Goal: Information Seeking & Learning: Learn about a topic

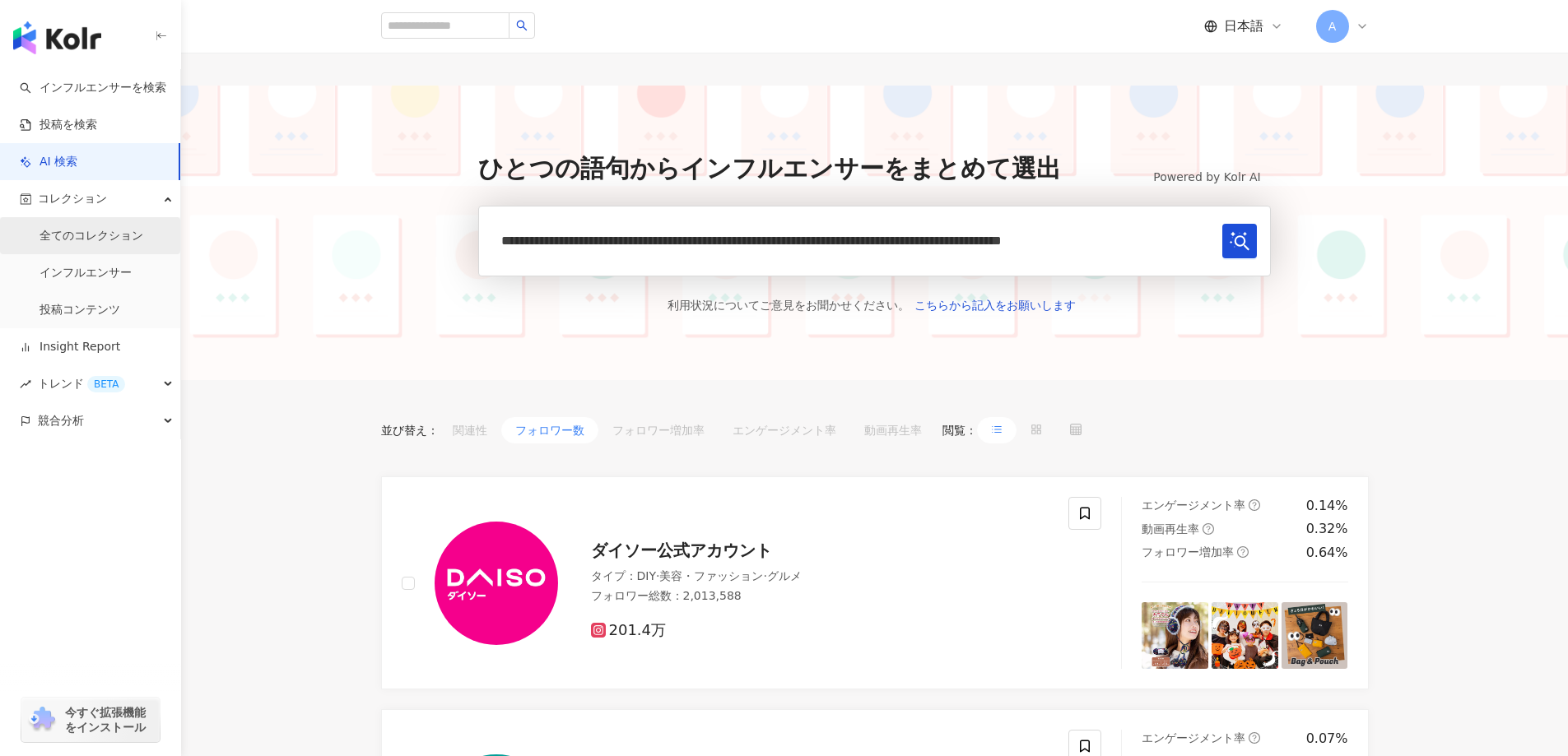
click at [96, 238] on link "全てのコレクション" at bounding box center [91, 236] width 103 height 17
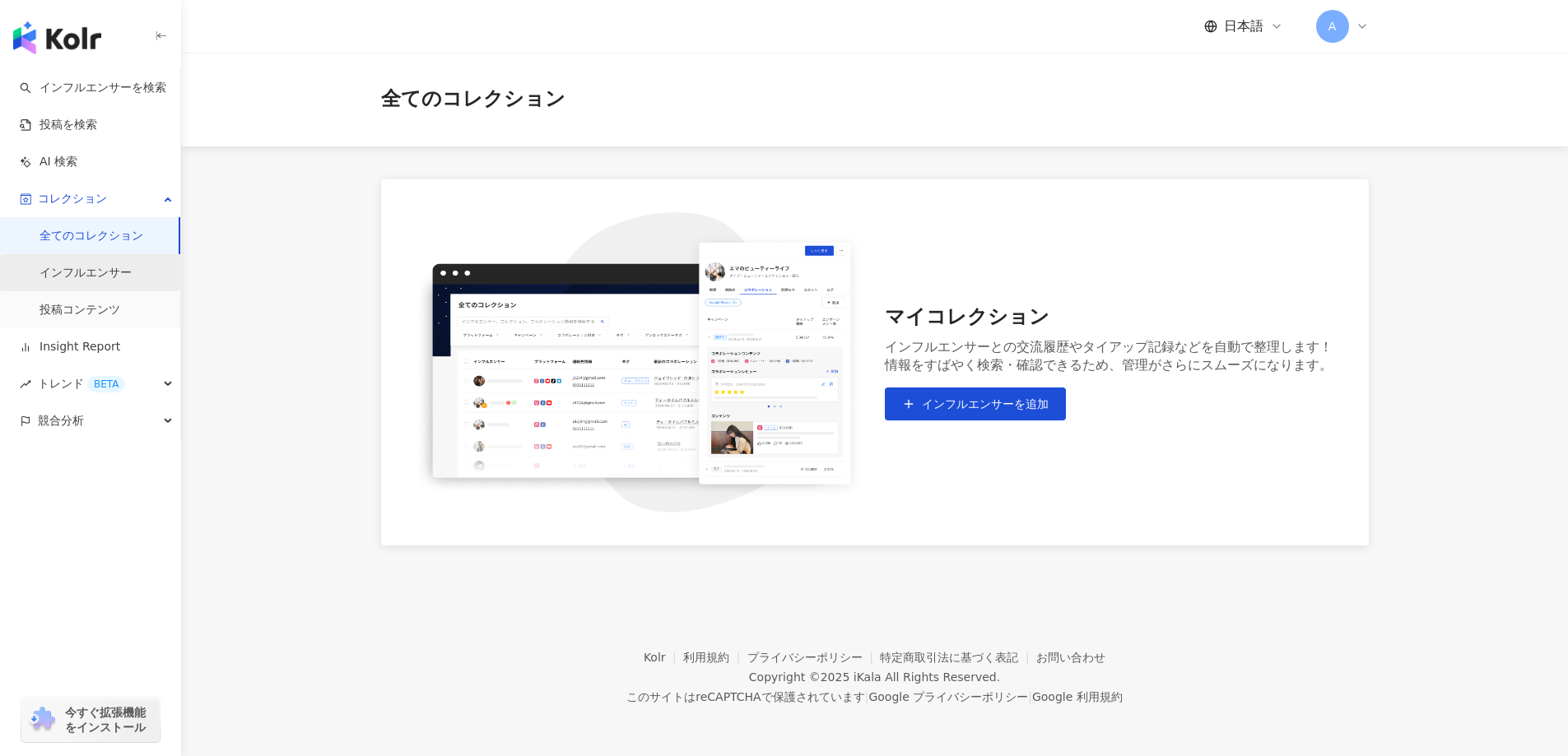
click at [96, 265] on link "インフルエンサー" at bounding box center [86, 273] width 92 height 17
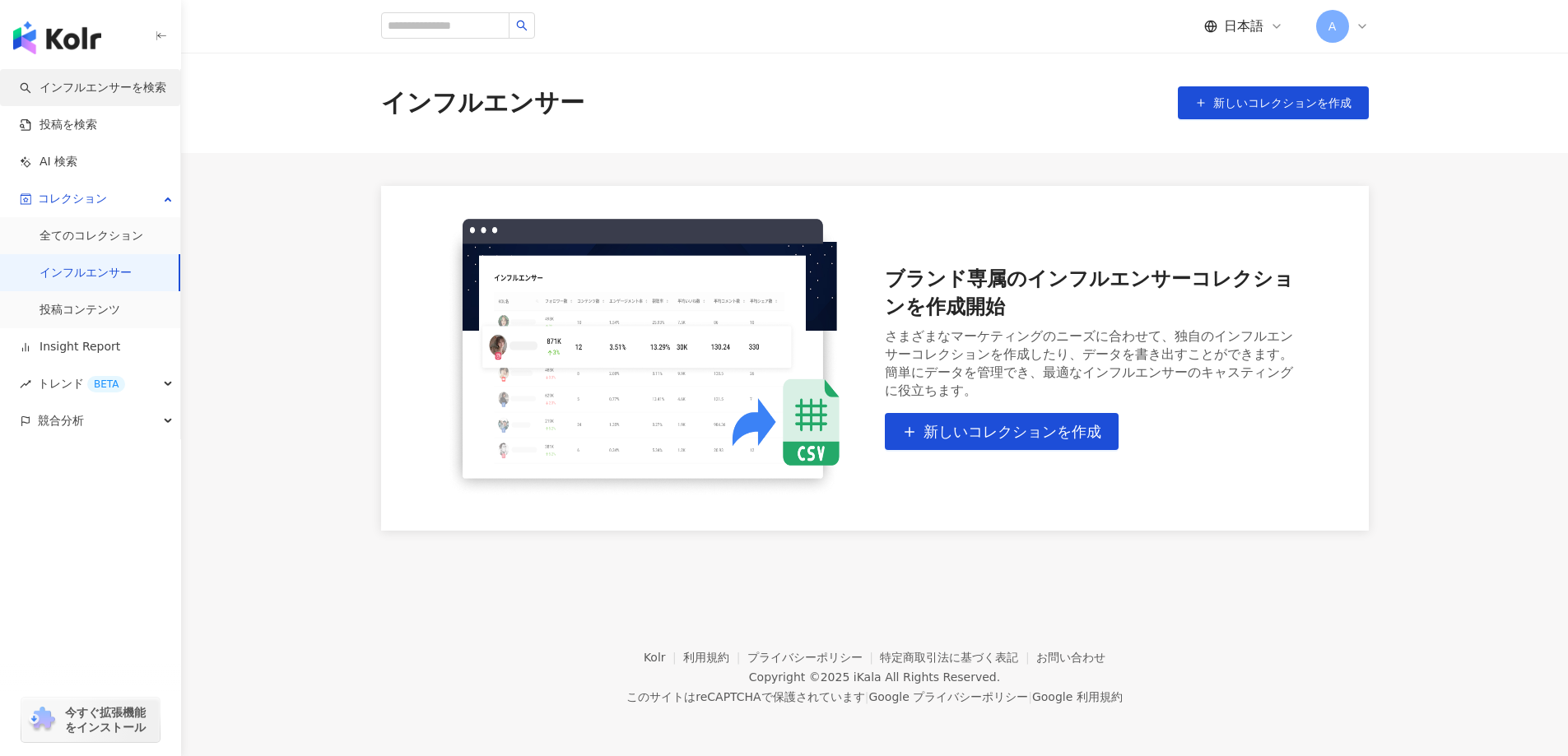
click at [128, 90] on link "インフルエンサーを検索" at bounding box center [93, 87] width 147 height 17
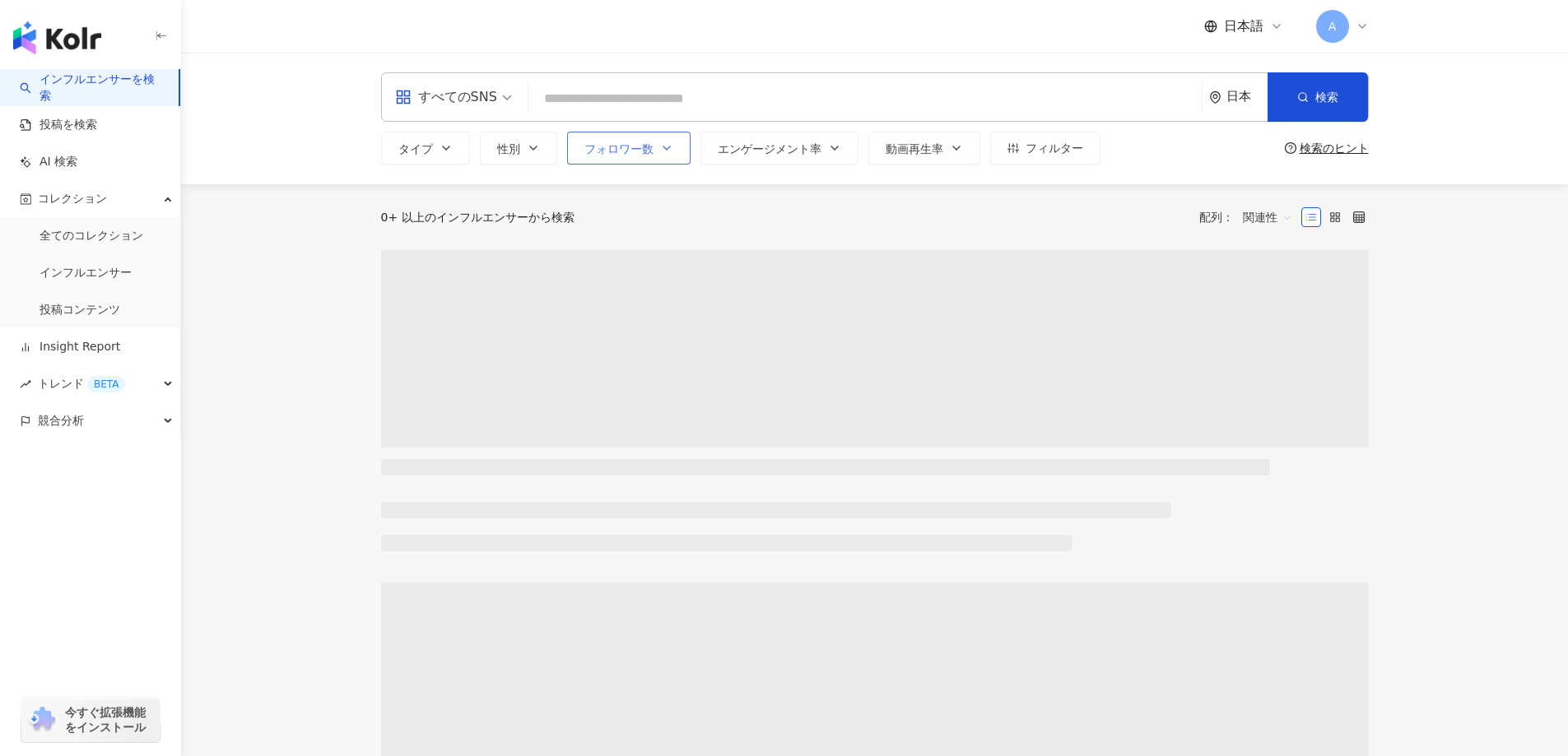
click at [622, 143] on span "フォロワー数" at bounding box center [618, 148] width 69 height 13
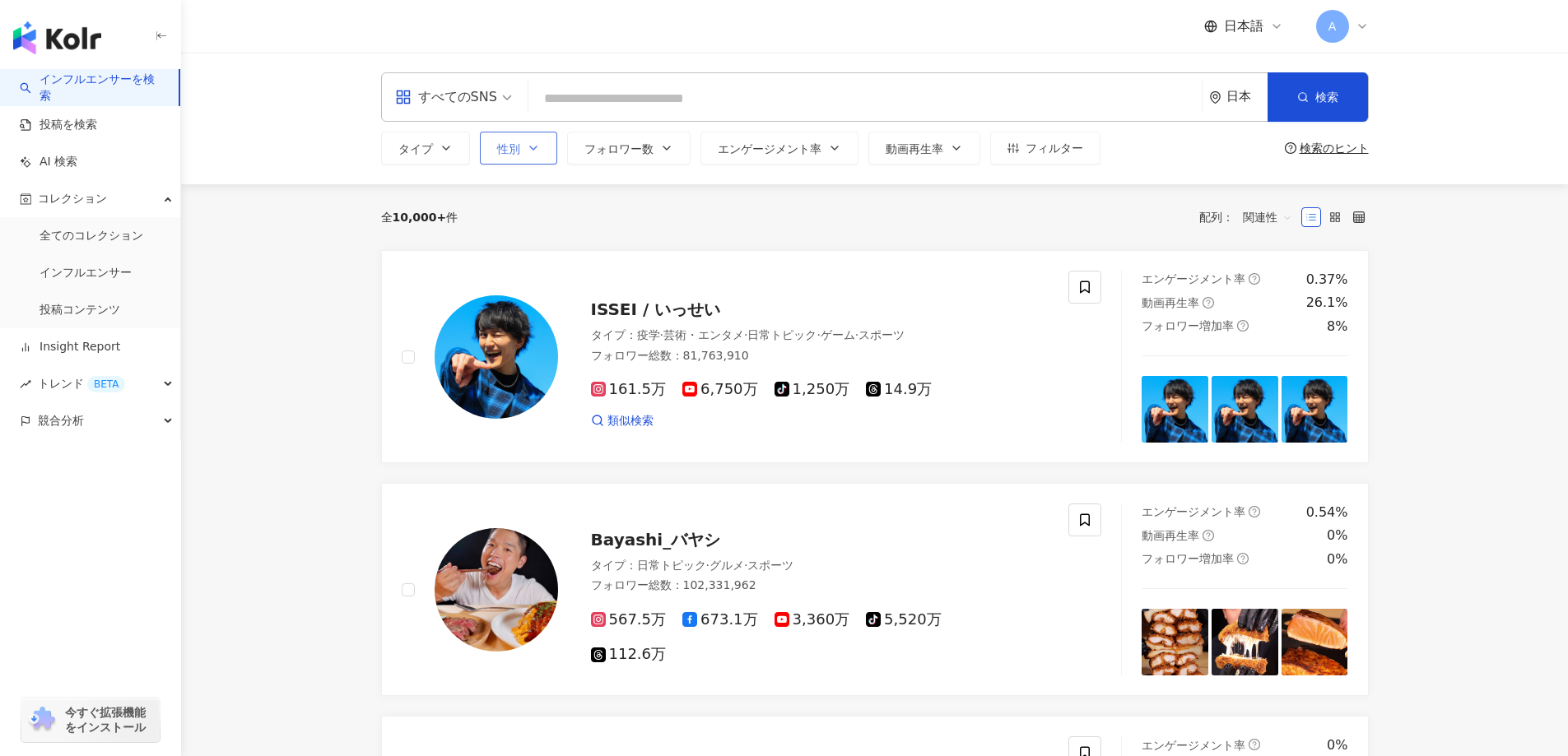
click at [498, 138] on button "性別" at bounding box center [519, 147] width 78 height 33
click at [526, 245] on span "女性" at bounding box center [527, 246] width 36 height 18
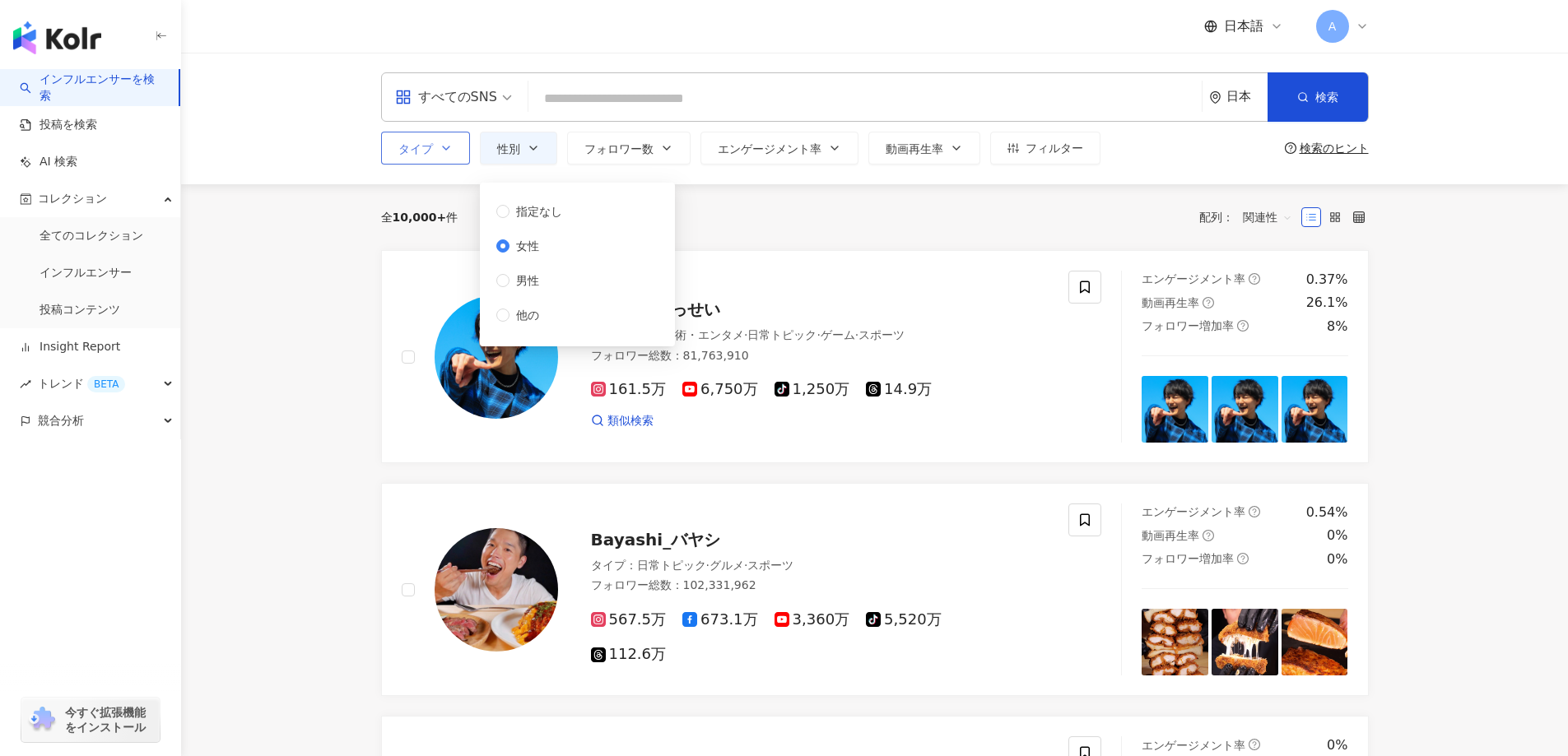
click at [433, 143] on button "タイプ" at bounding box center [425, 147] width 89 height 33
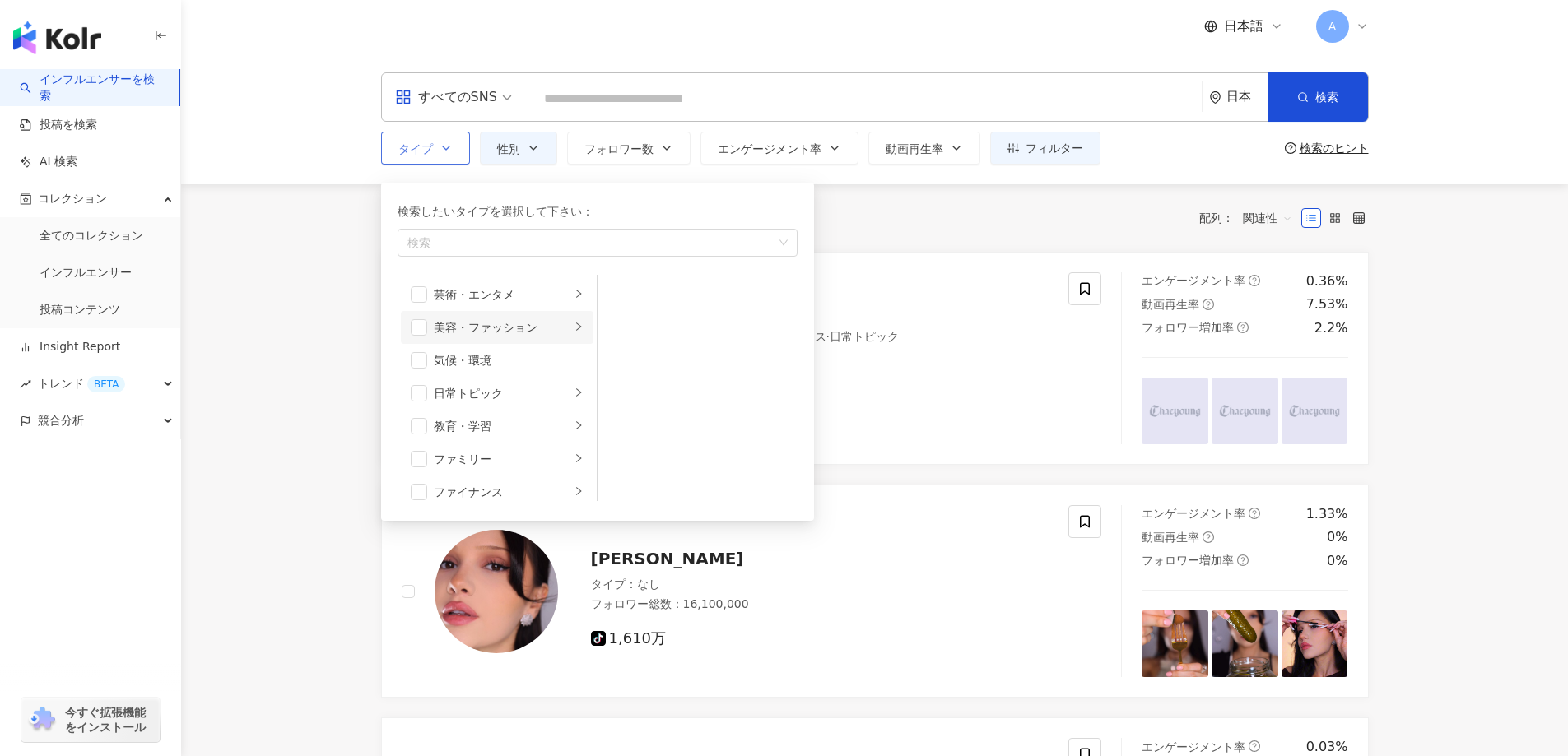
click at [573, 329] on icon "right" at bounding box center [578, 326] width 10 height 10
click at [697, 365] on div "ブランド品" at bounding box center [708, 360] width 150 height 18
click at [703, 445] on div "コーディネート" at bounding box center [708, 448] width 150 height 18
click at [573, 459] on icon "right" at bounding box center [578, 457] width 10 height 10
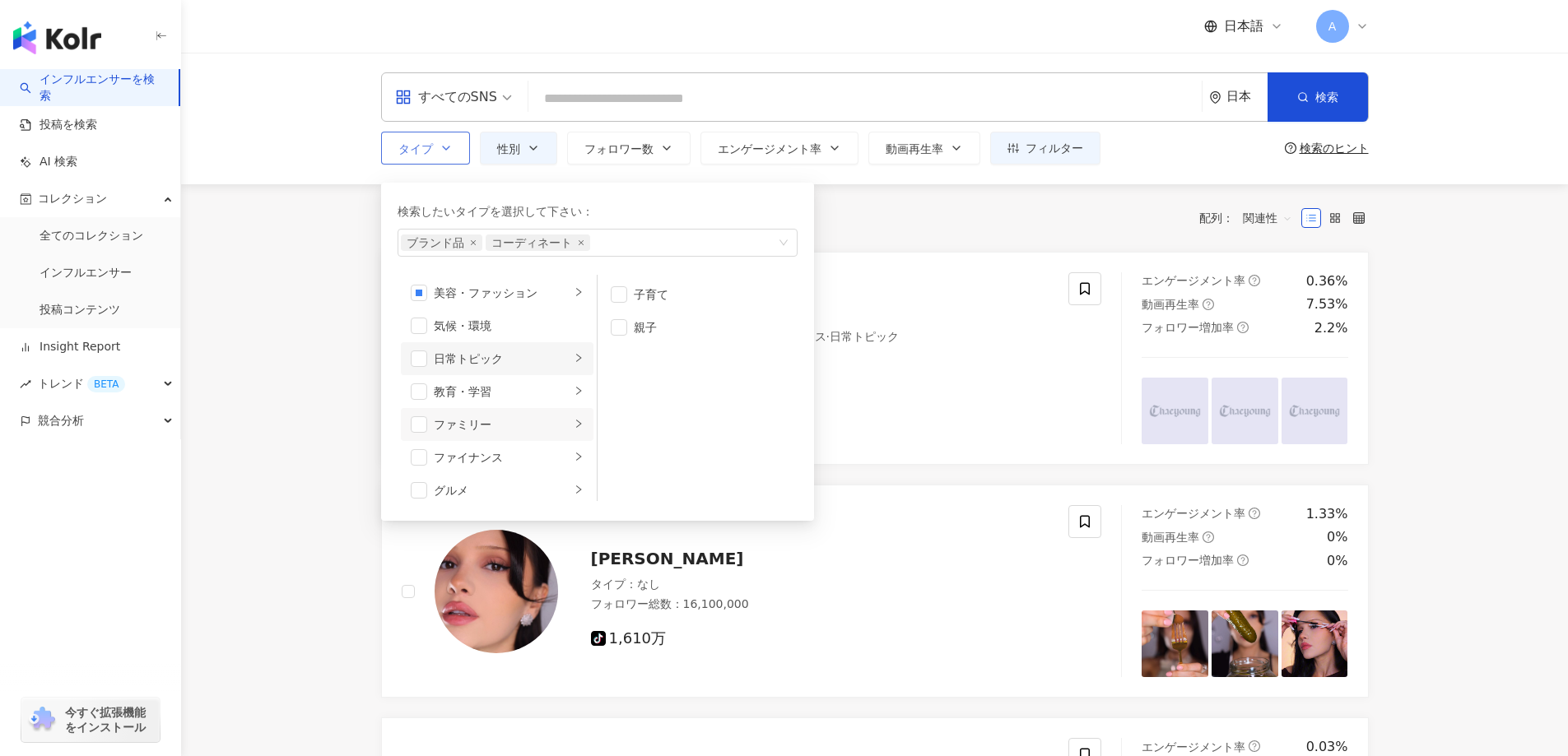
scroll to position [35, 0]
click at [655, 290] on div "子育て" at bounding box center [708, 294] width 150 height 18
click at [664, 291] on div "子育て" at bounding box center [708, 294] width 150 height 18
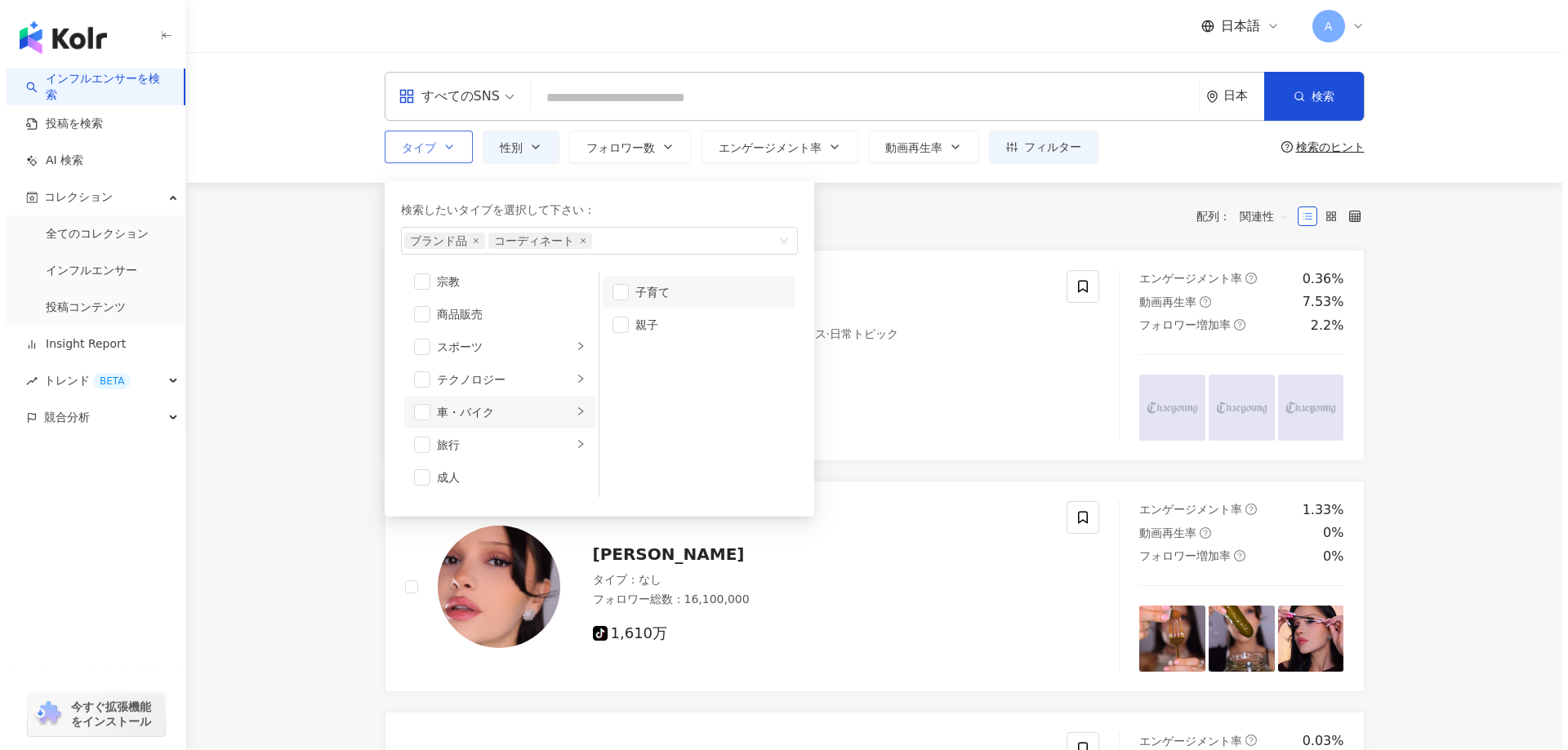
scroll to position [0, 0]
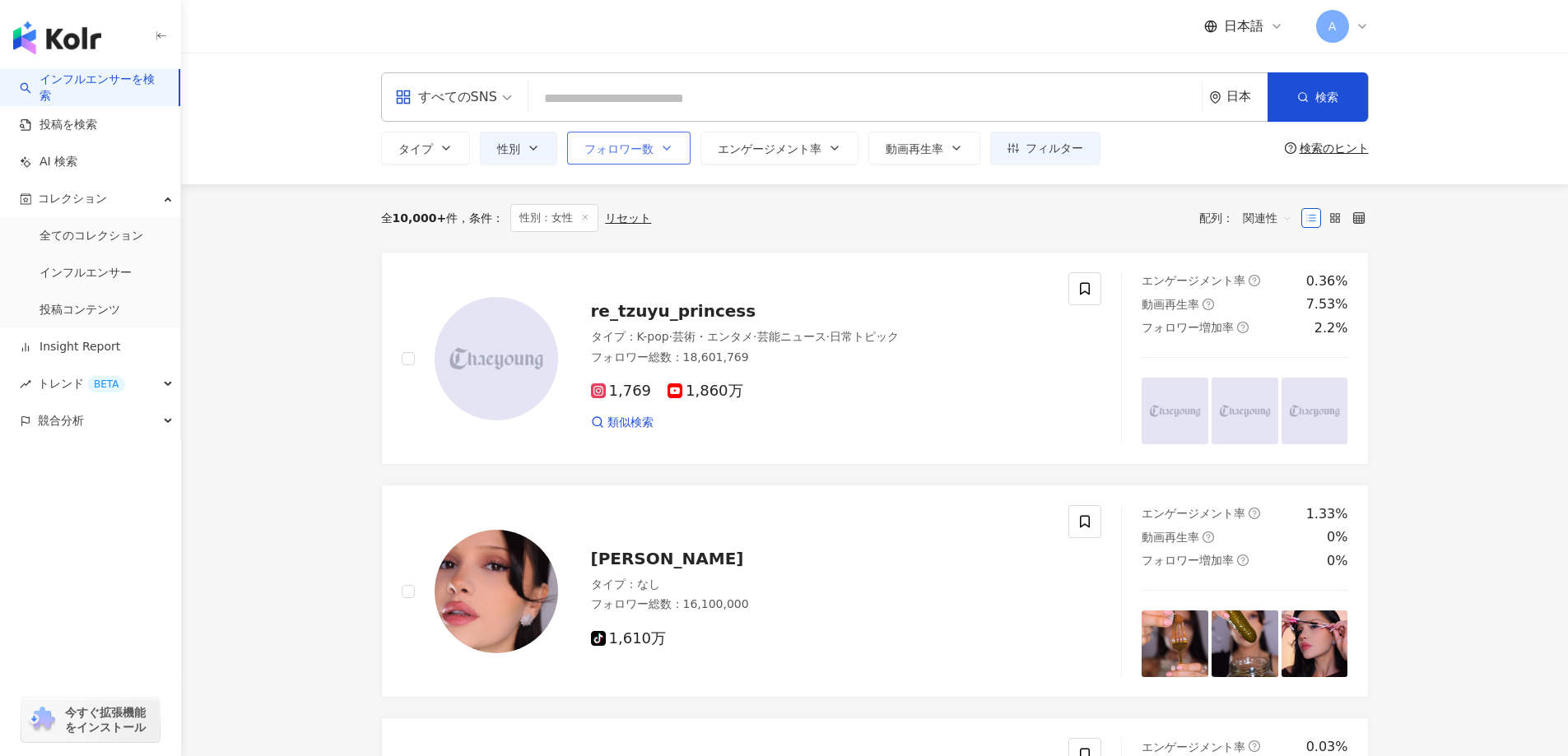
click at [619, 156] on button "フォロワー数" at bounding box center [629, 147] width 124 height 33
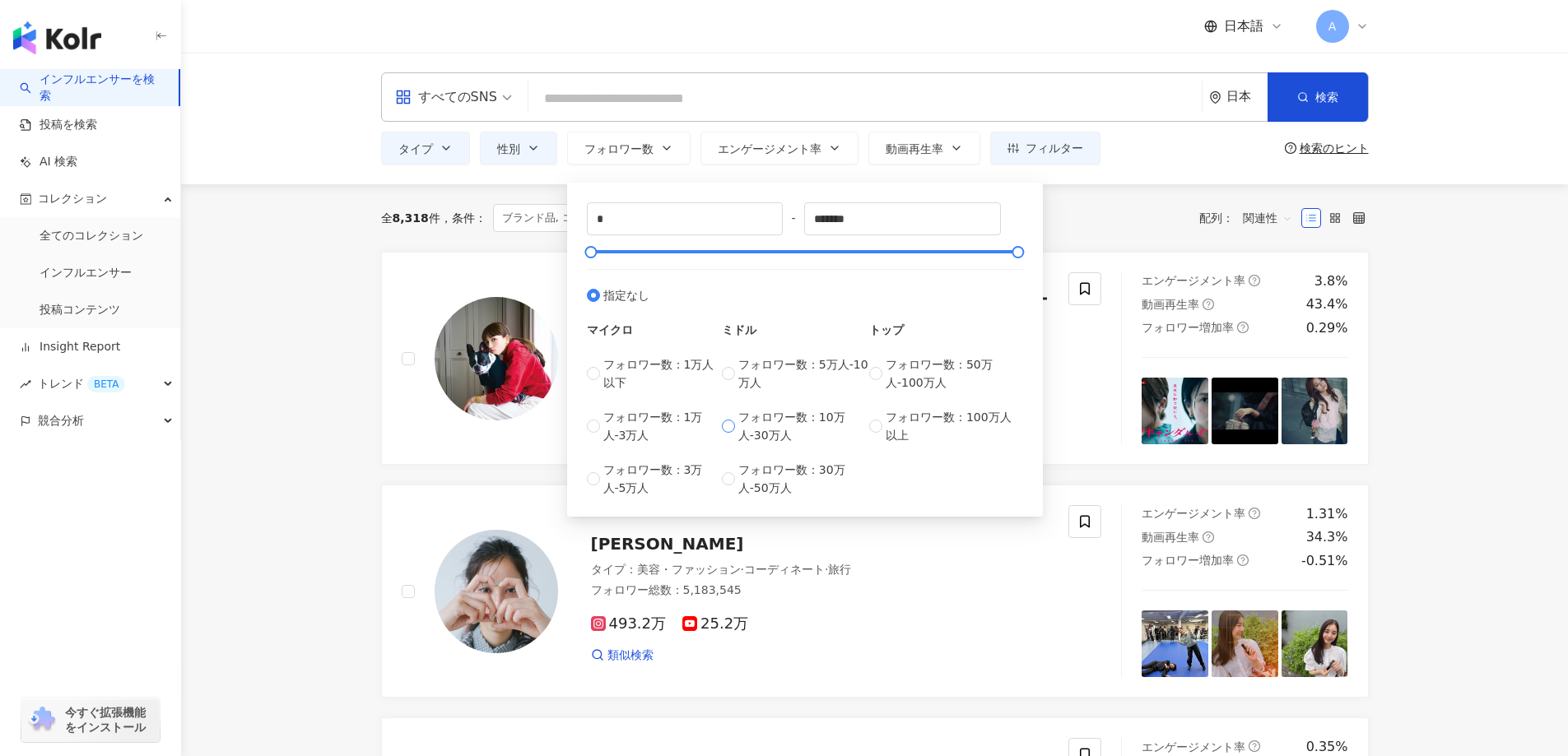
click at [763, 422] on span "フォロワー数：10万人-30万人" at bounding box center [804, 426] width 131 height 36
type input "******"
click at [763, 466] on span "フォロワー数：30万人-50万人" at bounding box center [804, 479] width 131 height 36
type input "******"
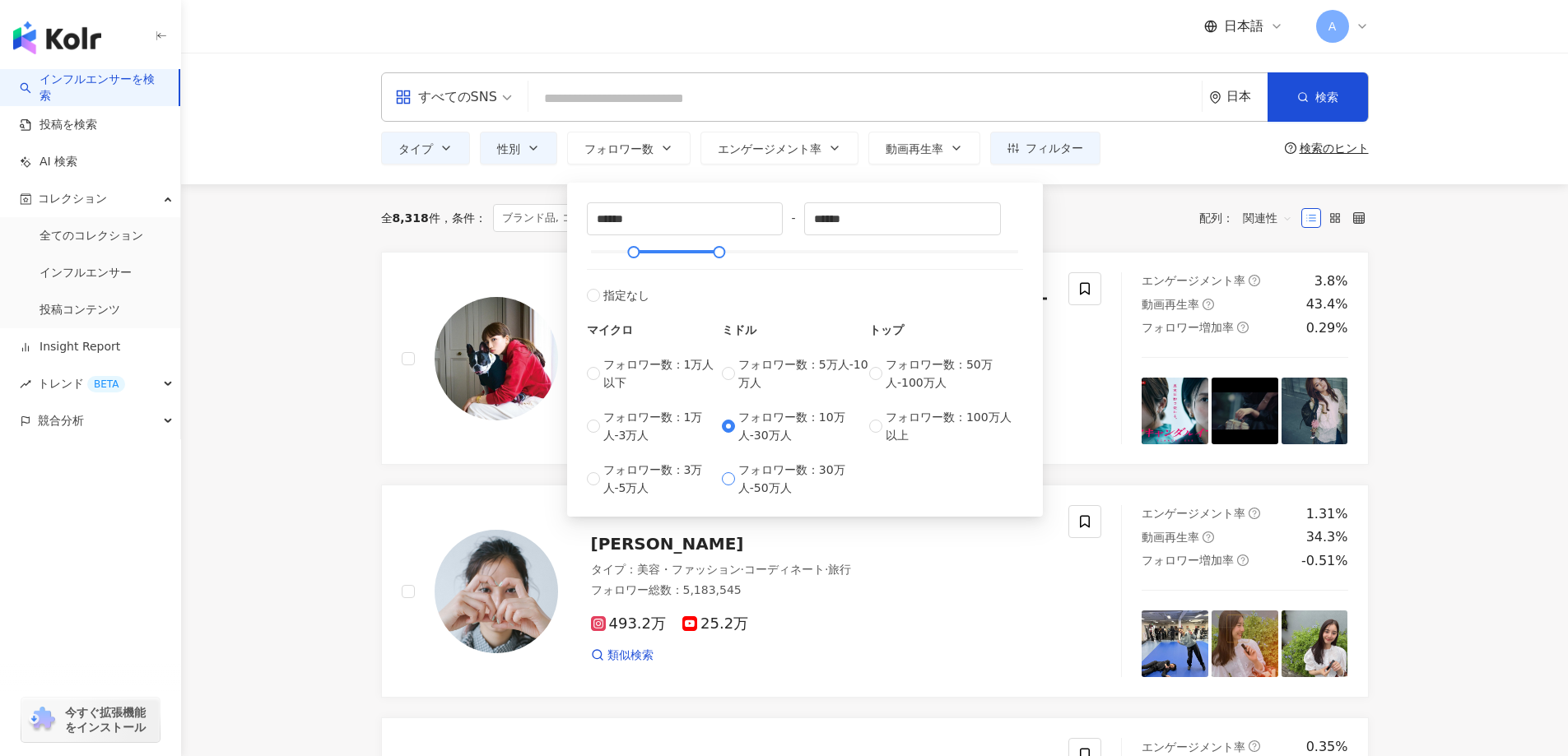
type input "******"
click at [764, 427] on span "フォロワー数：10万人-30万人" at bounding box center [804, 426] width 131 height 36
type input "******"
click at [776, 130] on div "すべてのSNS 日本 検索 タイプ 性別 フォロワー数 エンゲージメント率 動画再生率 フィルター ****** - ****** 指定なし マイクロ フォロ…" at bounding box center [875, 118] width 1053 height 92
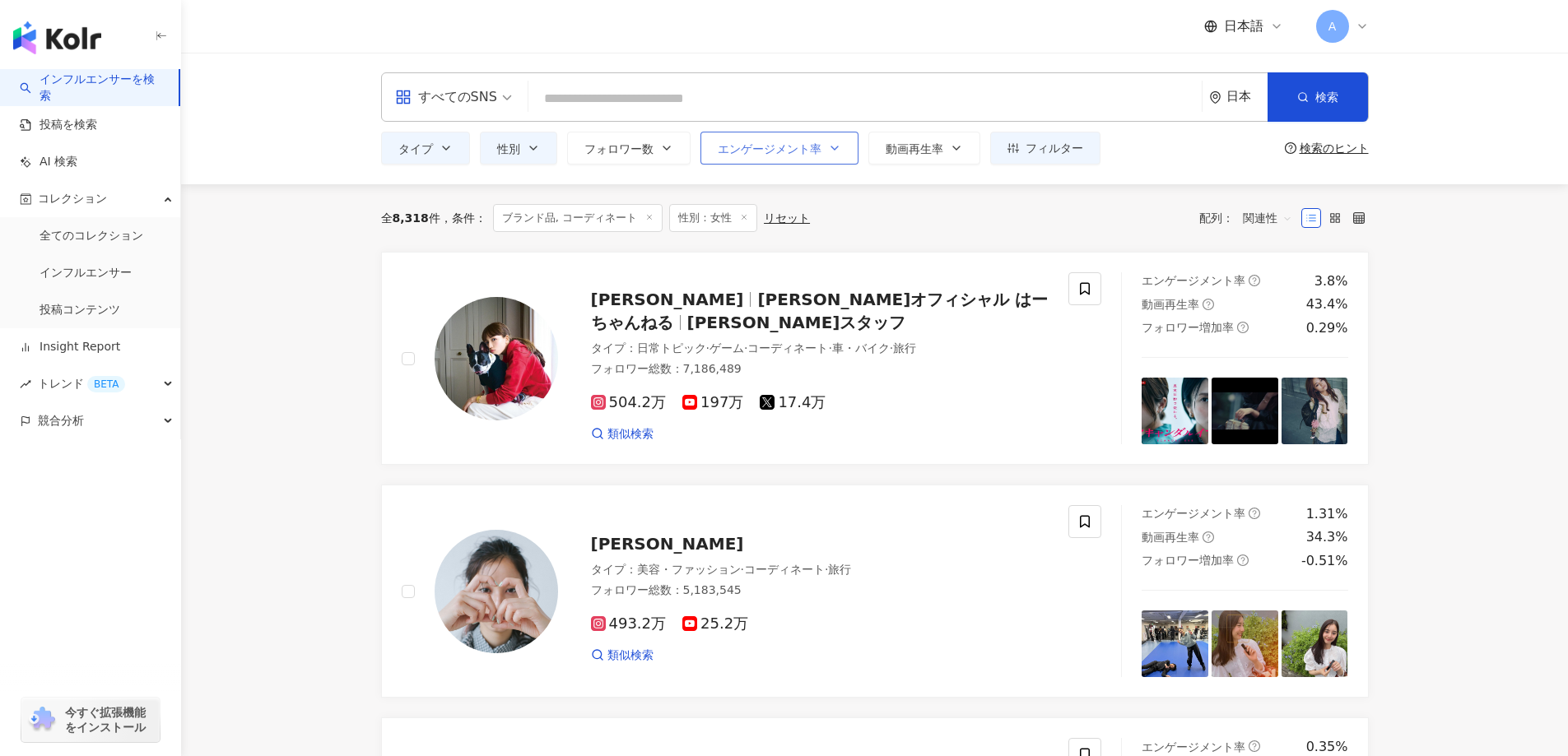
click at [785, 143] on span "エンゲージメント率" at bounding box center [769, 148] width 103 height 13
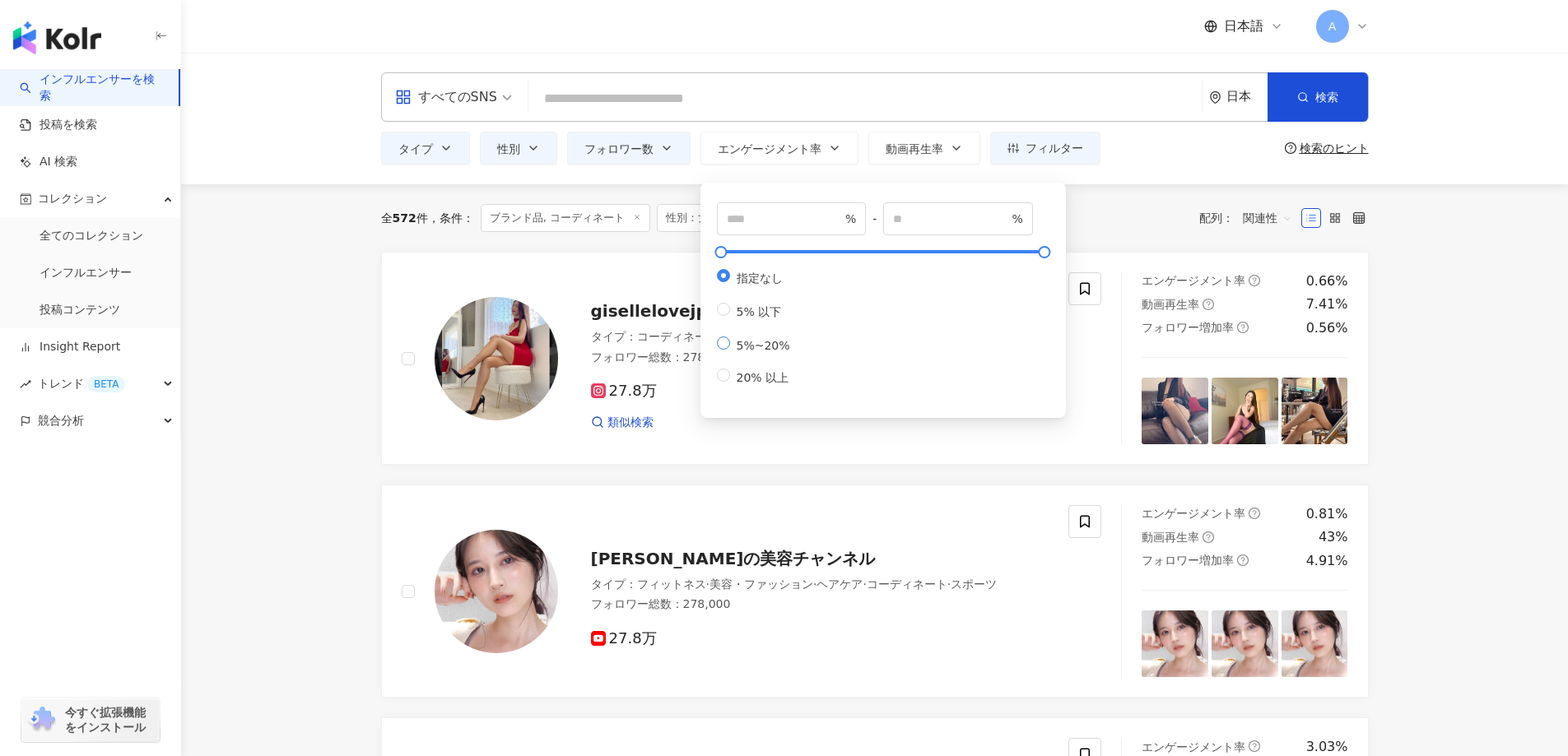
click at [766, 352] on span "5%~20%" at bounding box center [762, 345] width 66 height 13
type input "*"
type input "**"
click at [1115, 208] on div "全 572 件 条件 ： ブランド品, コーディネート 性別：女性 フォロワー数：100,000-299,999 リセット 配列： 関連性" at bounding box center [875, 218] width 988 height 28
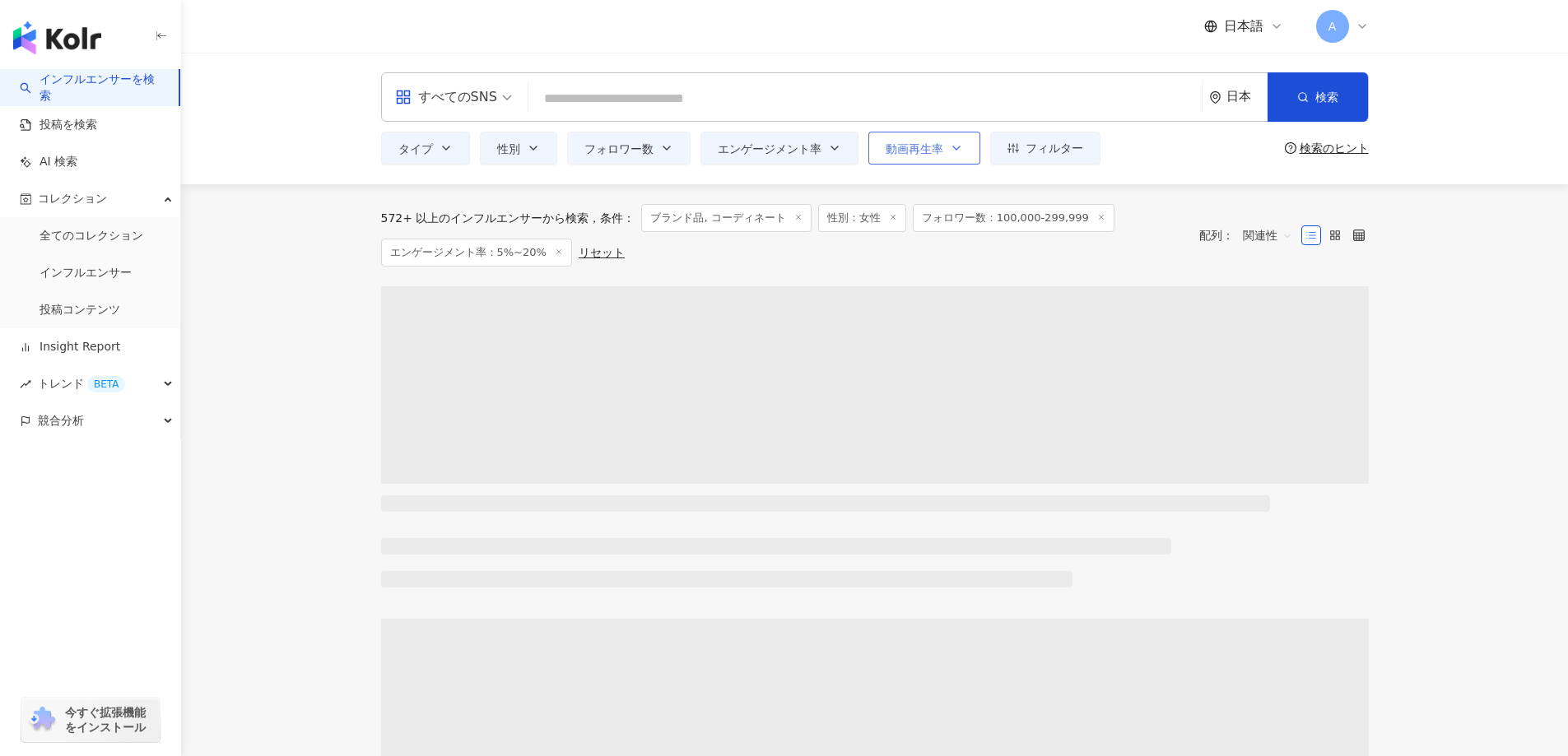
click at [935, 153] on span "動画再生率" at bounding box center [913, 148] width 57 height 13
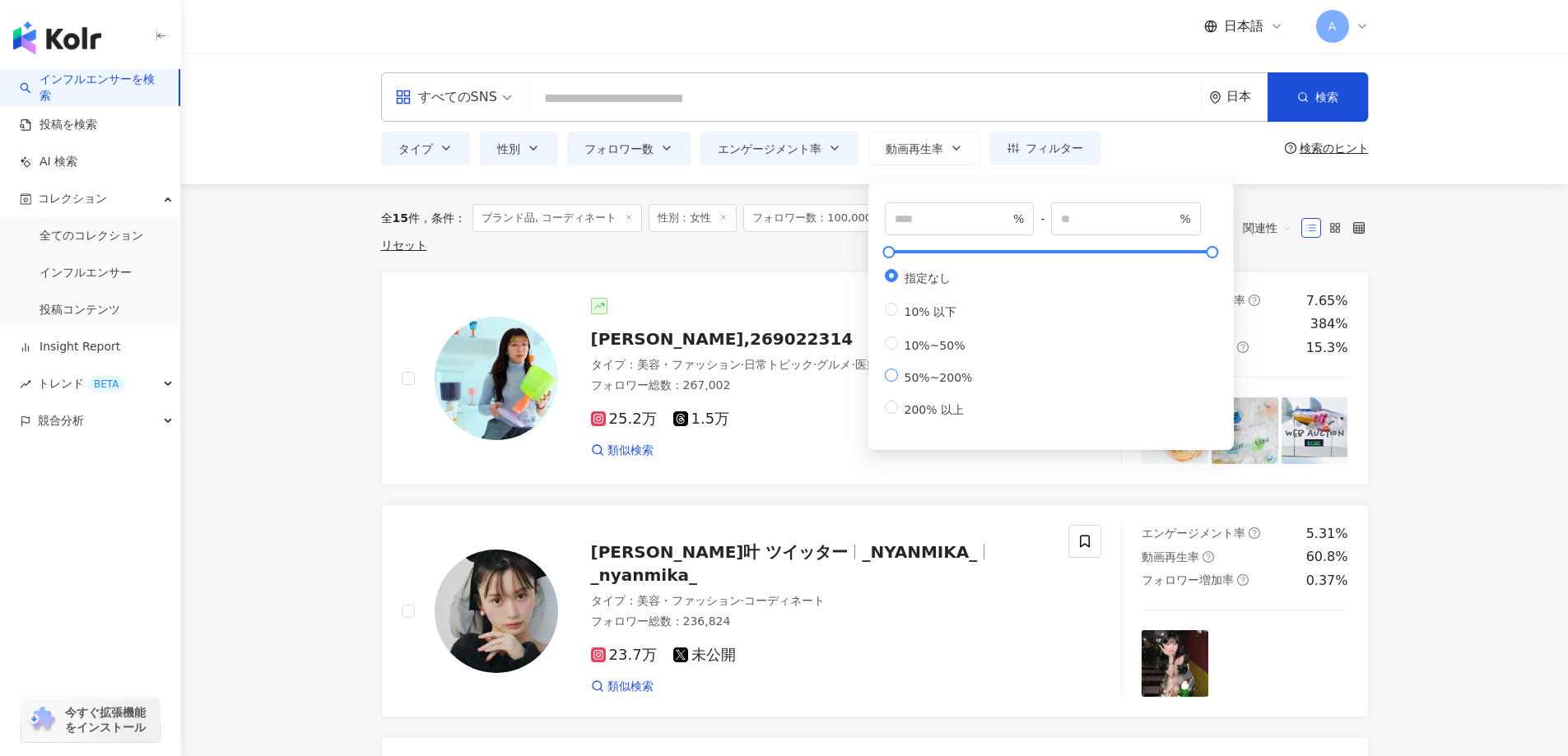
click at [923, 384] on span "50%~200%" at bounding box center [938, 377] width 81 height 13
type input "**"
type input "***"
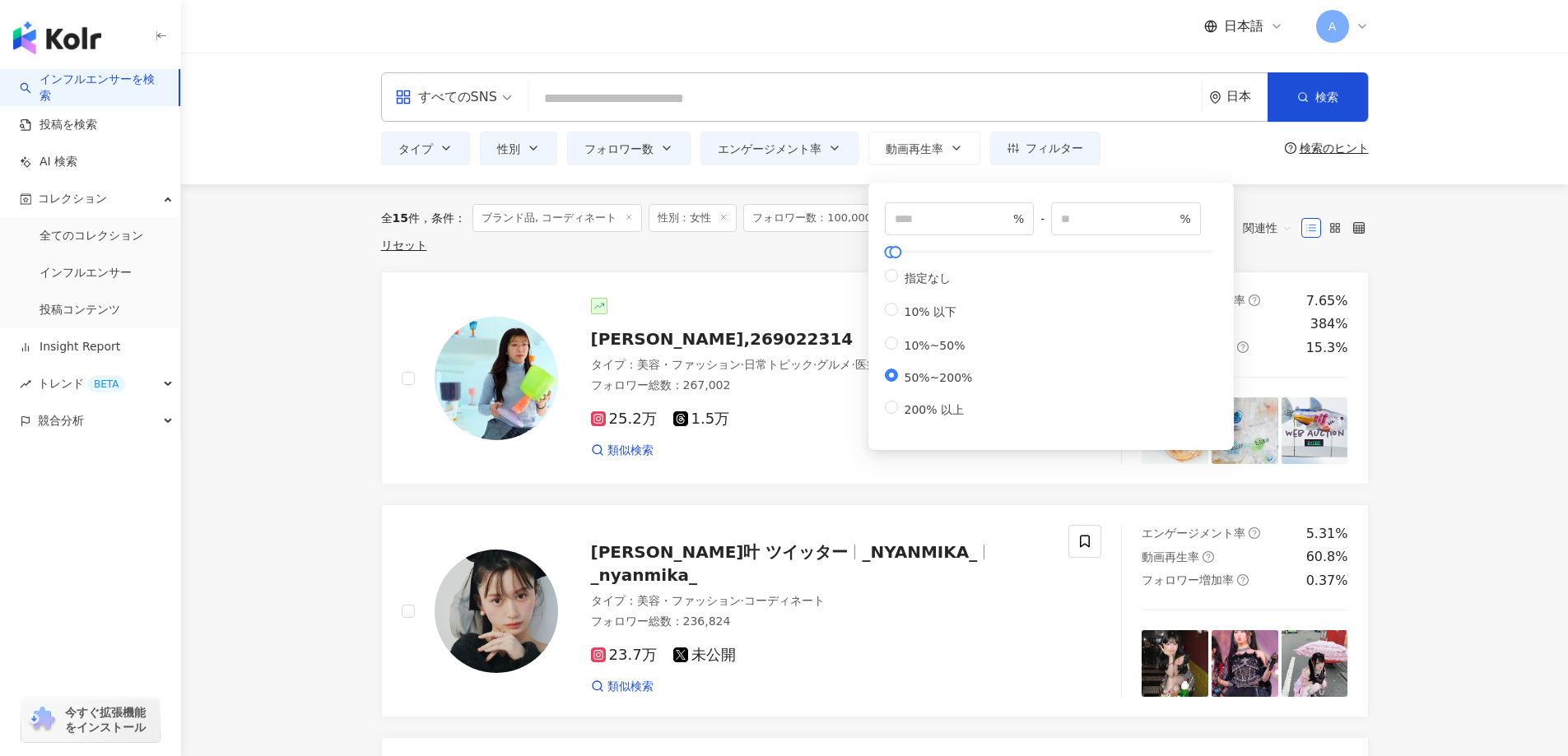
click at [837, 187] on div "全 15 件 条件 ： ブランド品, コーディネート 性別：女性 フォロワー数：100,000-299,999 エンゲージメント率：5%~20% リセット 配…" at bounding box center [875, 228] width 988 height 87
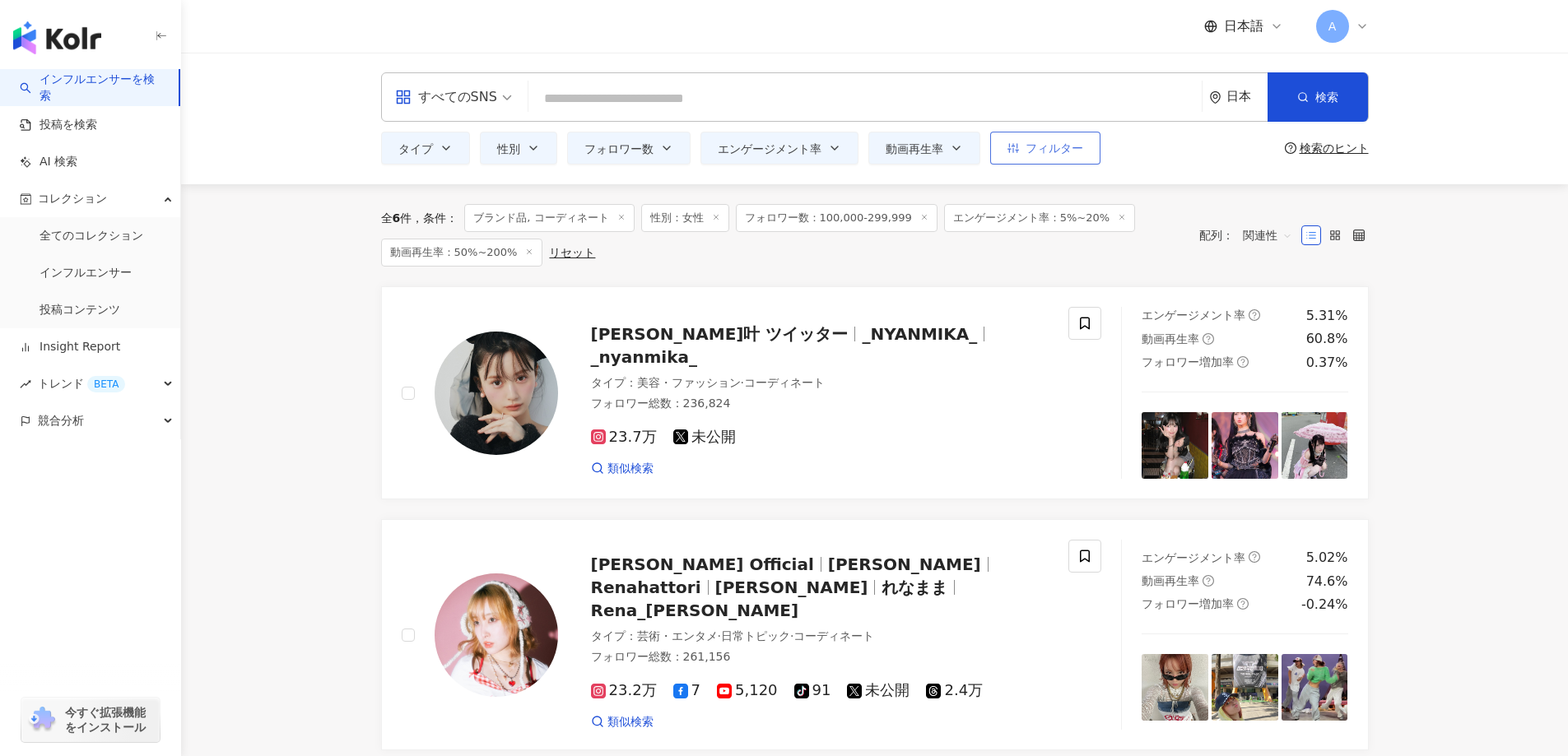
click at [1061, 139] on button "フィルター" at bounding box center [1045, 147] width 110 height 33
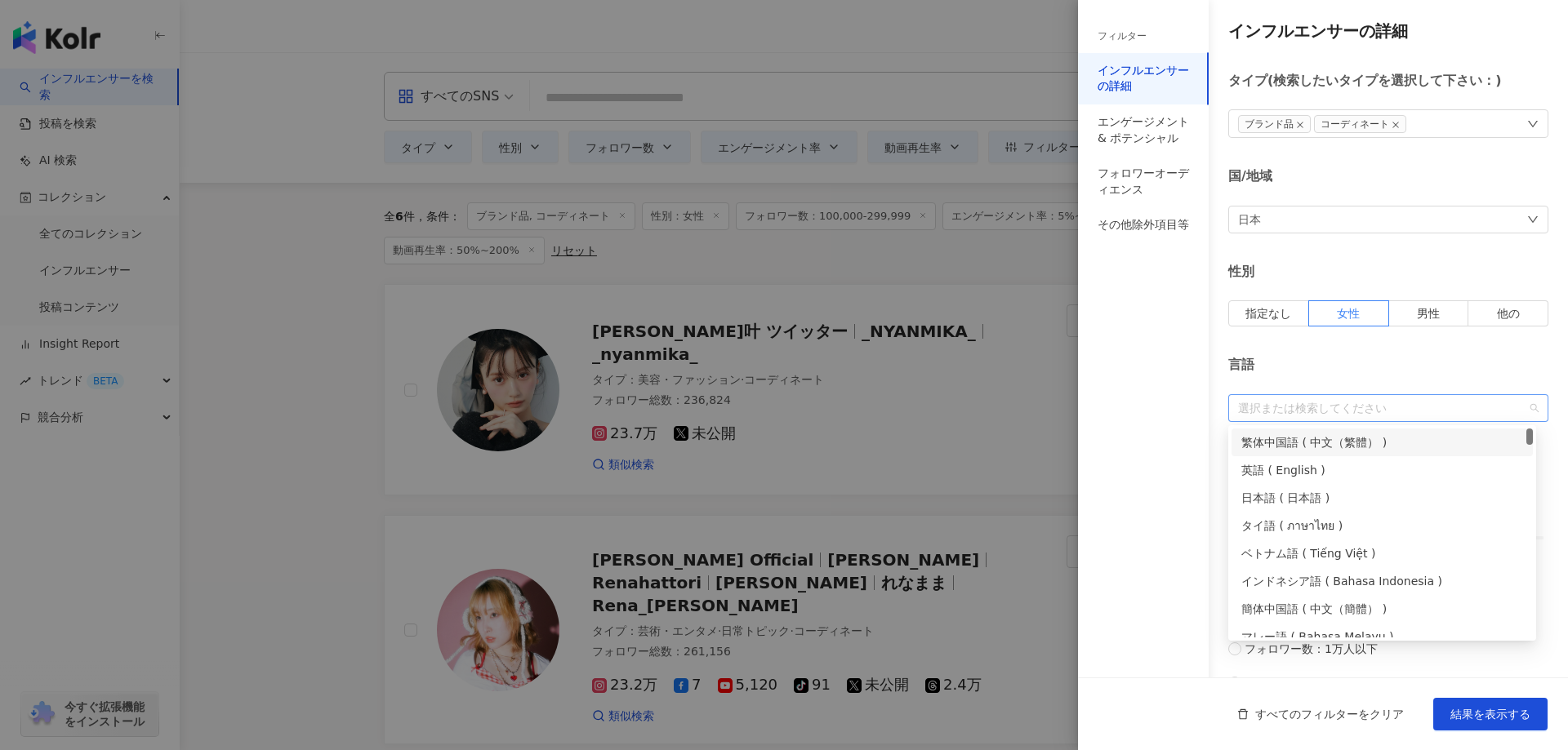
click at [1279, 413] on div at bounding box center [1380, 407] width 296 height 12
click at [1278, 493] on div "日本語 ( 日本語 )" at bounding box center [1381, 498] width 281 height 18
click at [1295, 364] on div "言語" at bounding box center [1387, 364] width 320 height 18
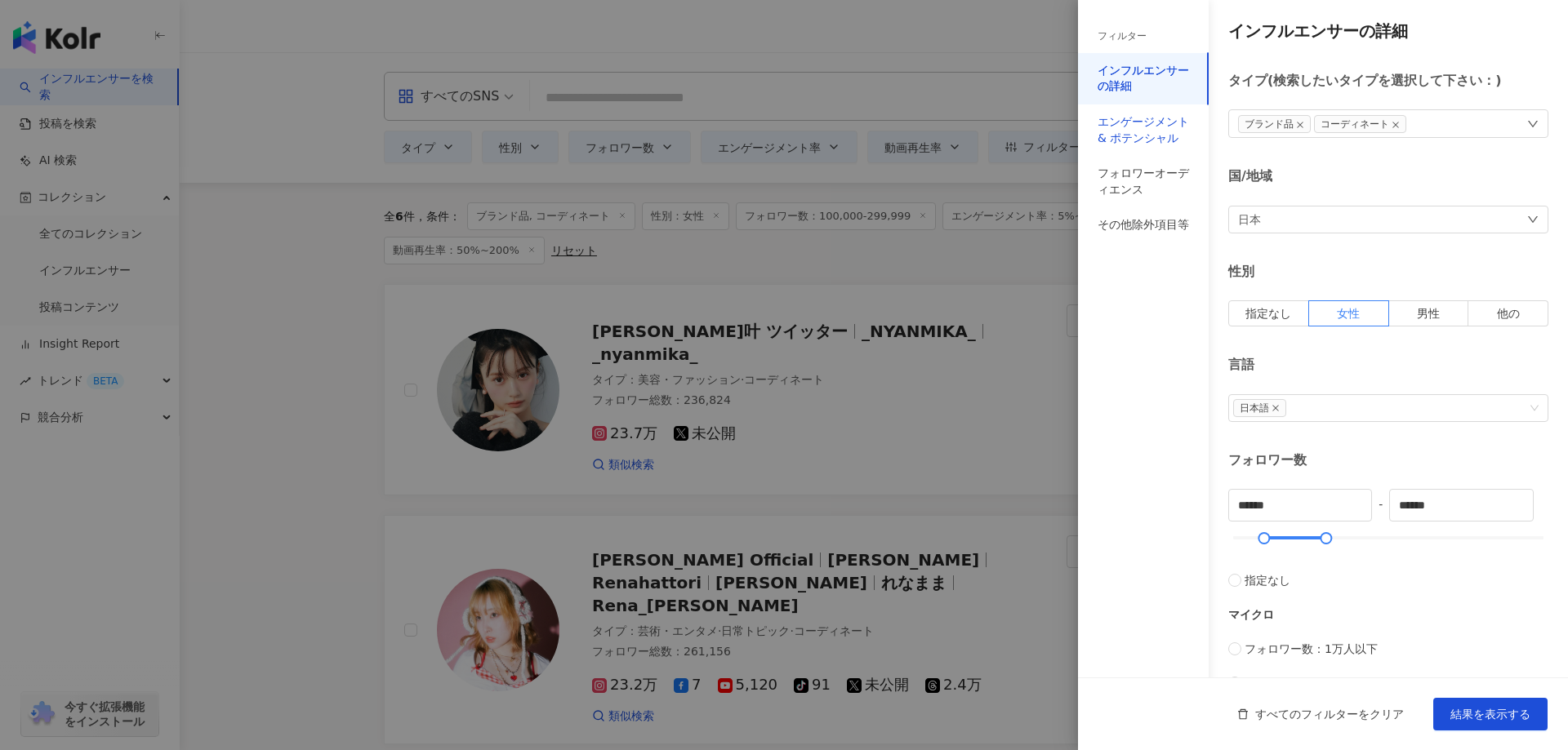
click at [1152, 142] on div "エンゲージメント & ポテンシャル" at bounding box center [1143, 130] width 91 height 32
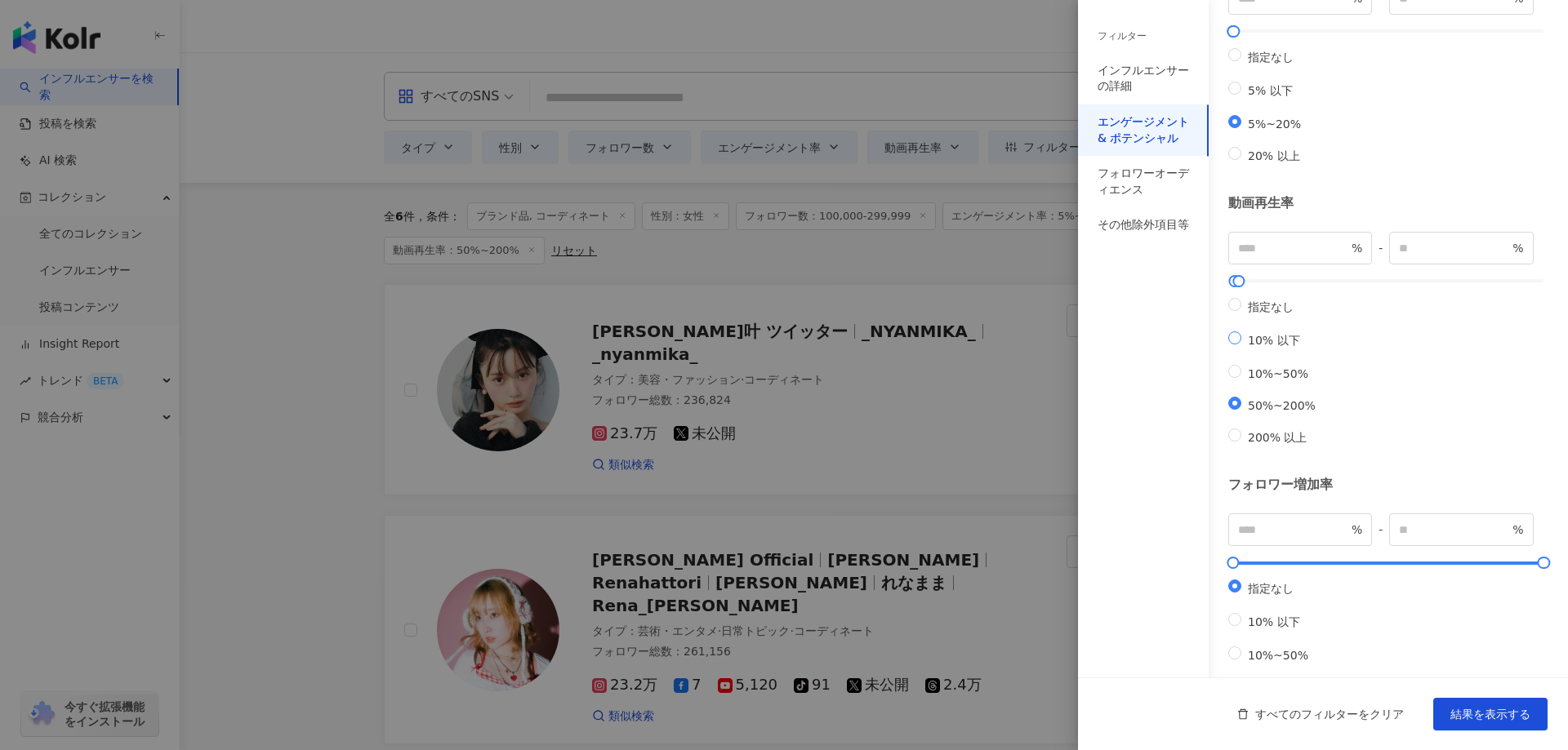
scroll to position [344, 0]
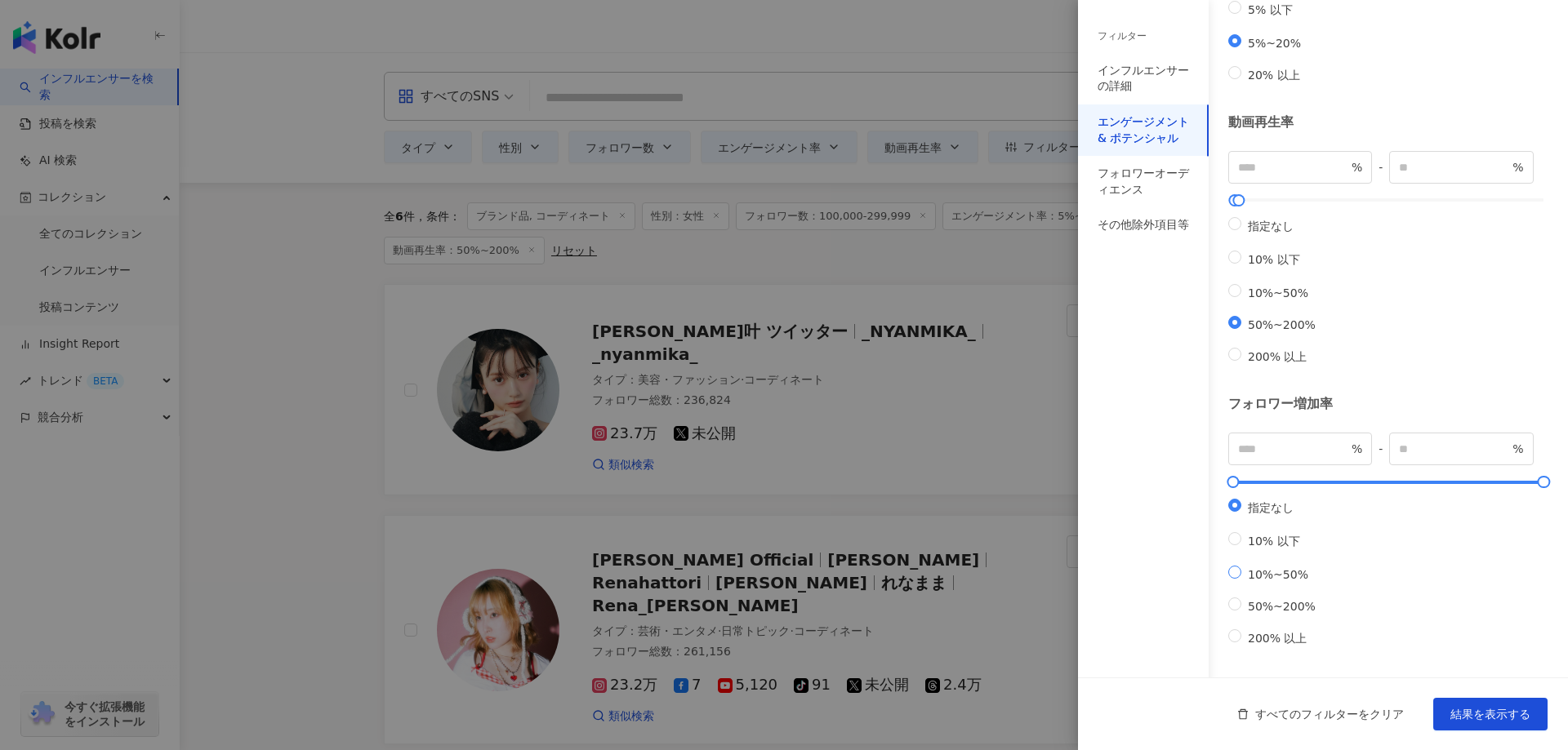
click at [1286, 569] on span "10%~50%" at bounding box center [1278, 574] width 74 height 13
type input "**"
click at [1141, 182] on div "フォロワーオーディエンス" at bounding box center [1143, 181] width 91 height 32
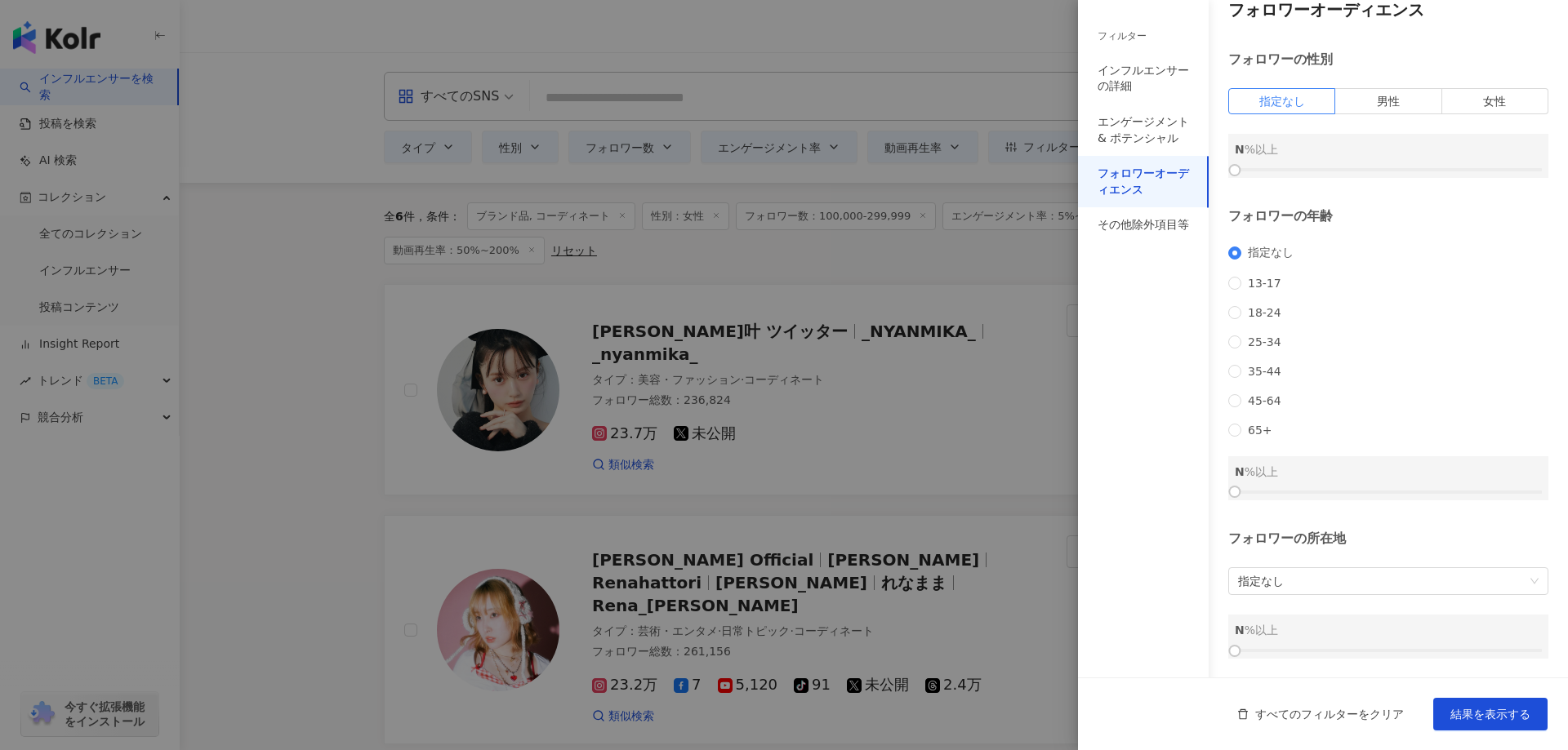
scroll to position [42, 0]
click at [1266, 365] on span "35-44" at bounding box center [1264, 371] width 46 height 13
drag, startPoint x: 1236, startPoint y: 493, endPoint x: 1296, endPoint y: 492, distance: 60.0
click at [1296, 492] on div at bounding box center [1296, 492] width 9 height 9
drag, startPoint x: 1294, startPoint y: 489, endPoint x: 1354, endPoint y: 494, distance: 60.2
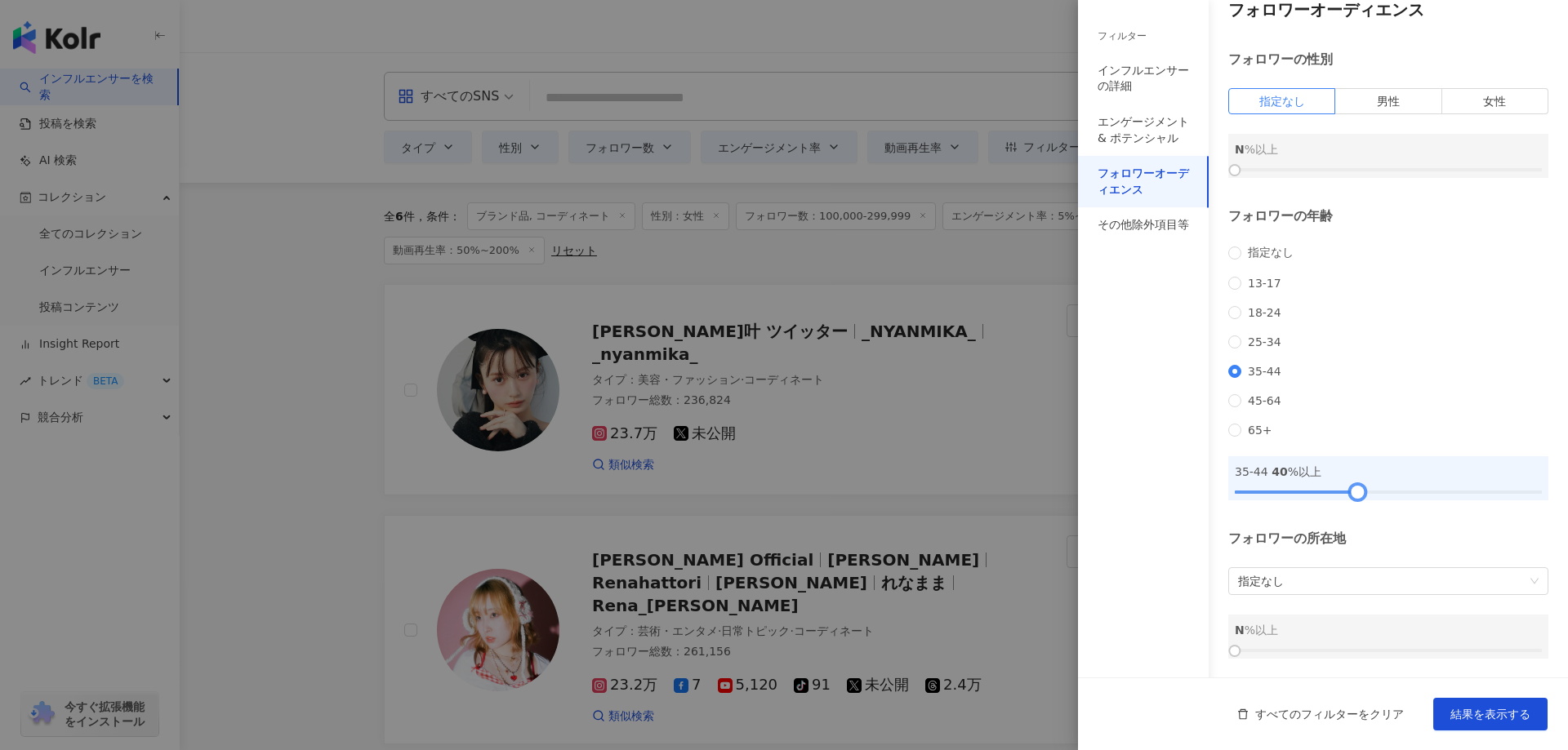
click at [1354, 494] on div at bounding box center [1358, 492] width 9 height 9
click at [1398, 379] on div "指定なし [PHONE_NUMBER] [PHONE_NUMBER] 45-64 65+" at bounding box center [1387, 341] width 320 height 191
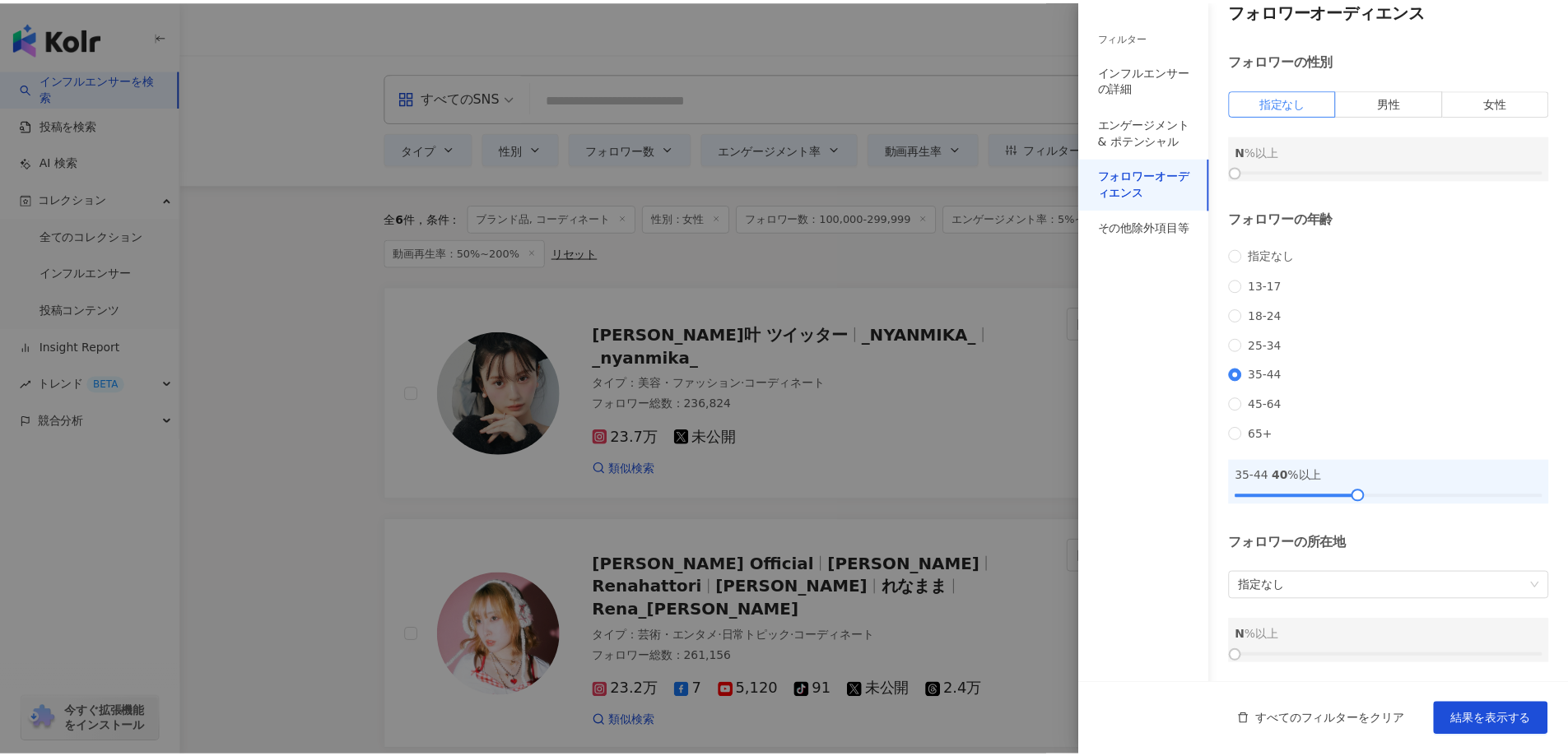
scroll to position [0, 0]
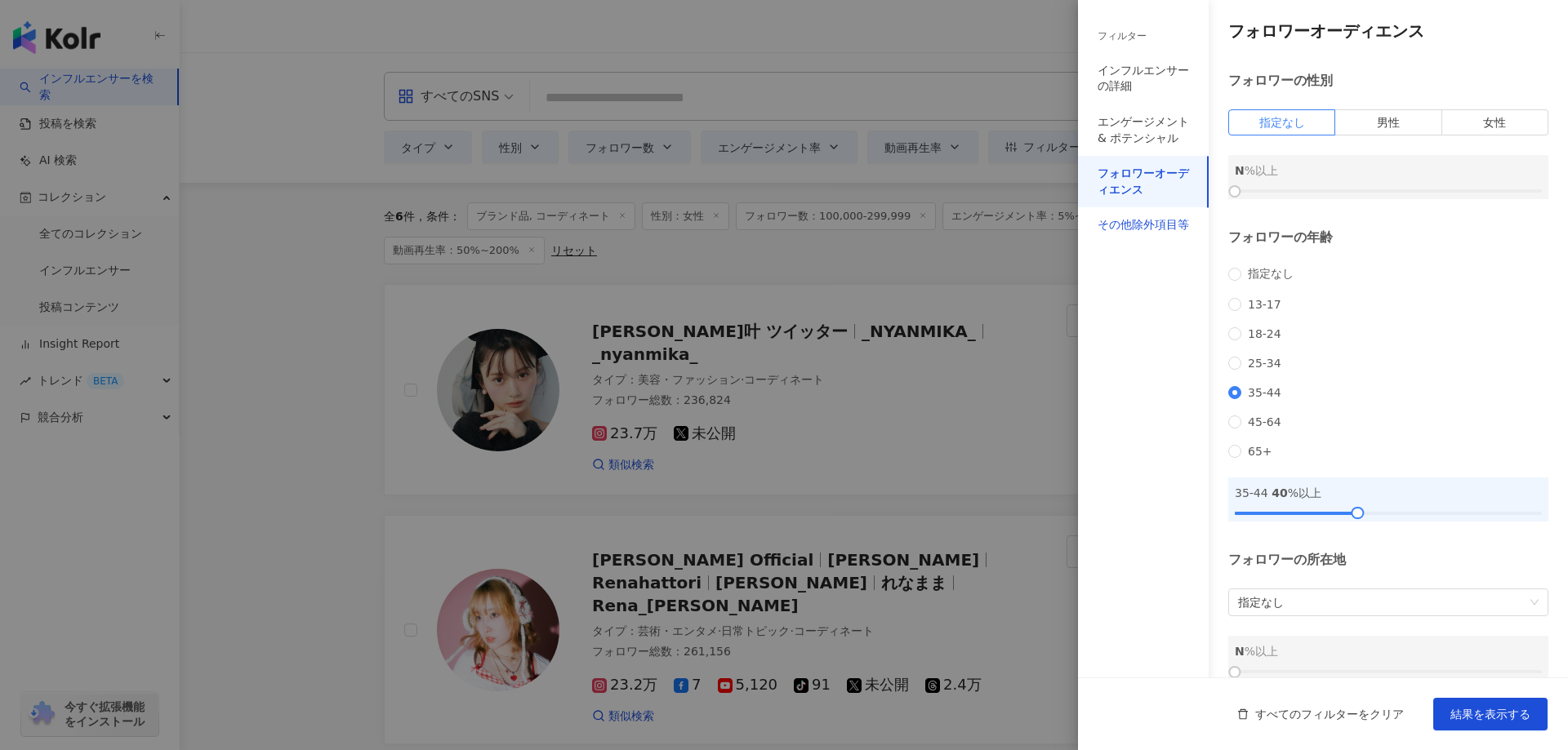
click at [1146, 220] on div "その他除外項目等" at bounding box center [1143, 225] width 91 height 17
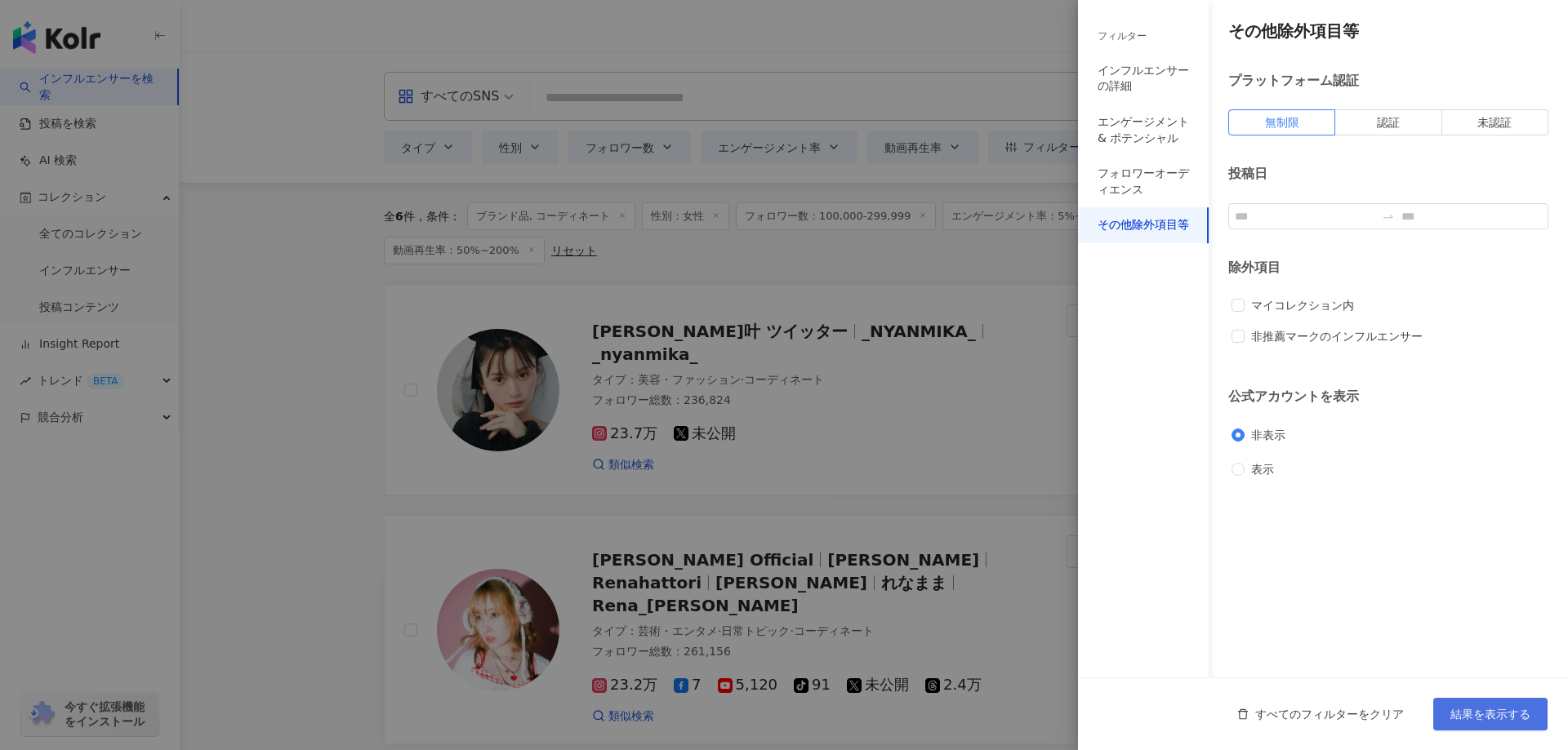
click at [1472, 713] on span "結果を表示する" at bounding box center [1489, 714] width 80 height 13
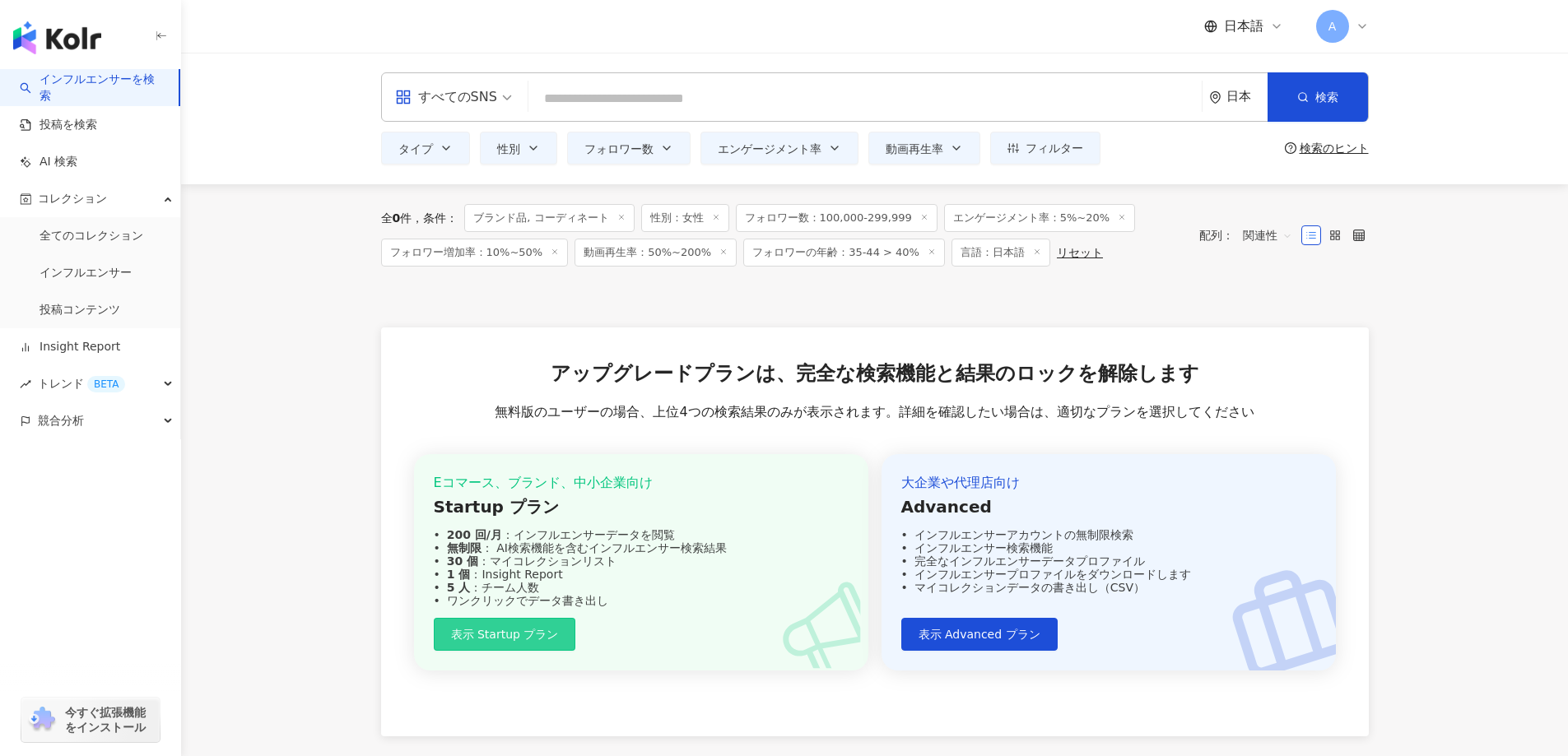
click at [523, 643] on button "表示 Startup プラン" at bounding box center [504, 634] width 142 height 33
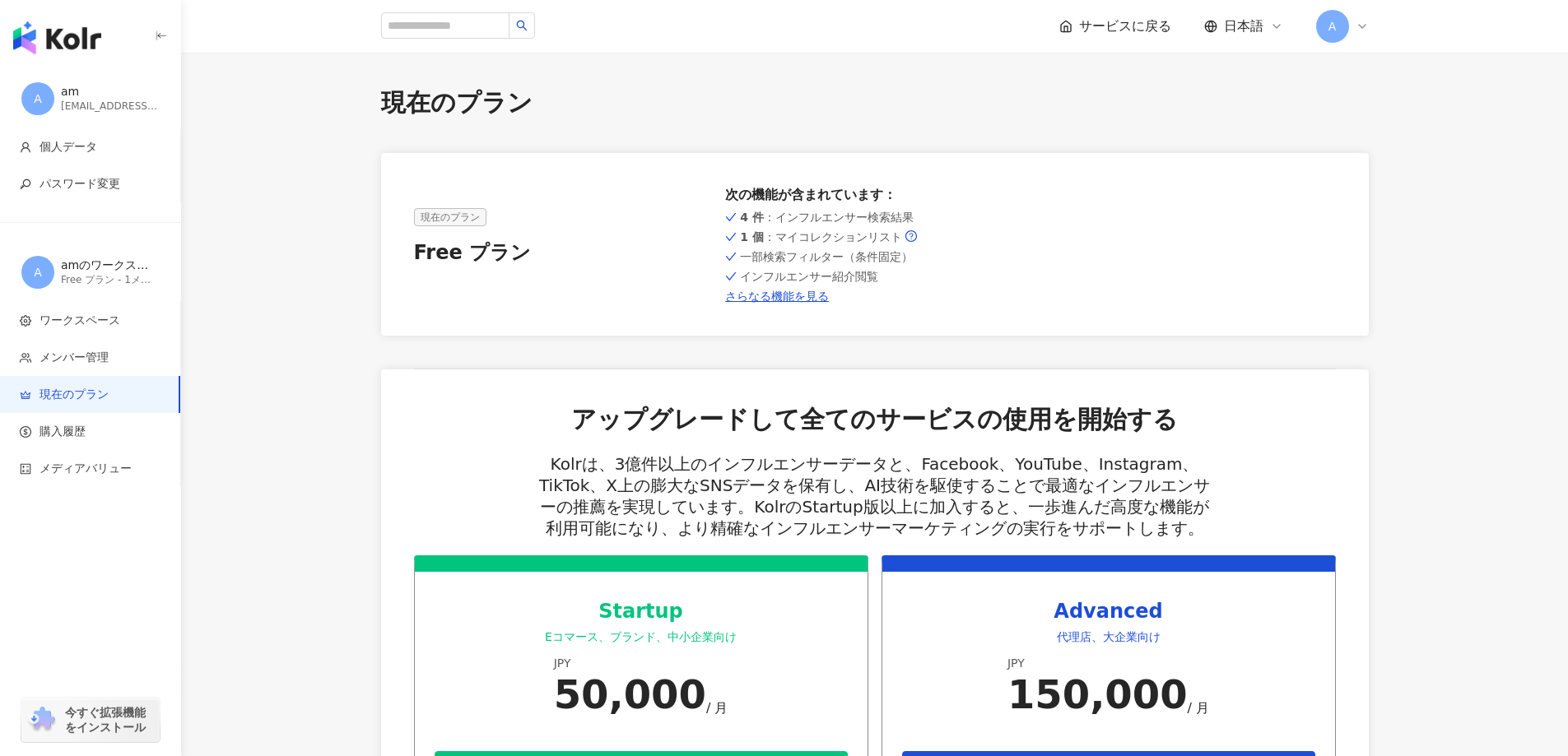
click at [159, 34] on icon "button" at bounding box center [161, 36] width 13 height 13
